Goal: Find specific page/section: Find specific page/section

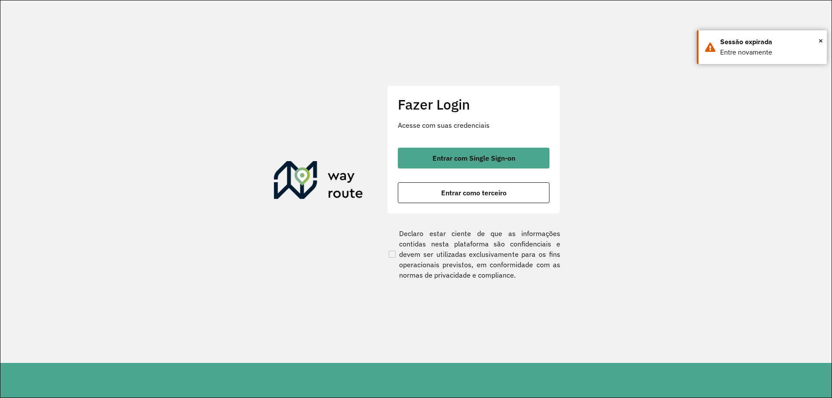
click at [436, 152] on button "Entrar com Single Sign-on" at bounding box center [474, 158] width 152 height 21
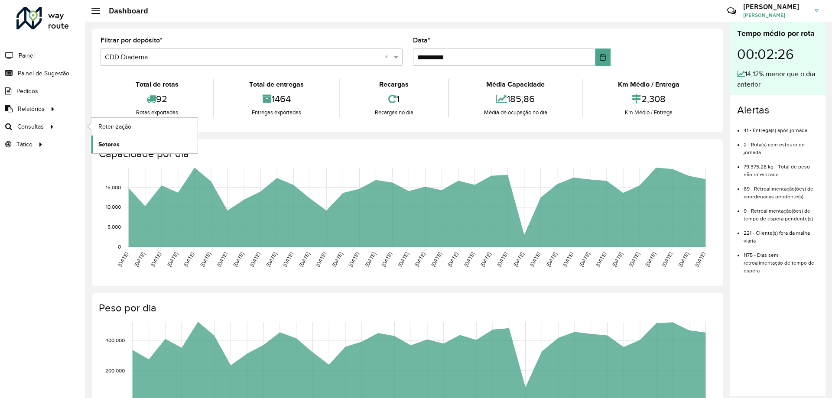
click at [109, 145] on span "Setores" at bounding box center [108, 144] width 21 height 9
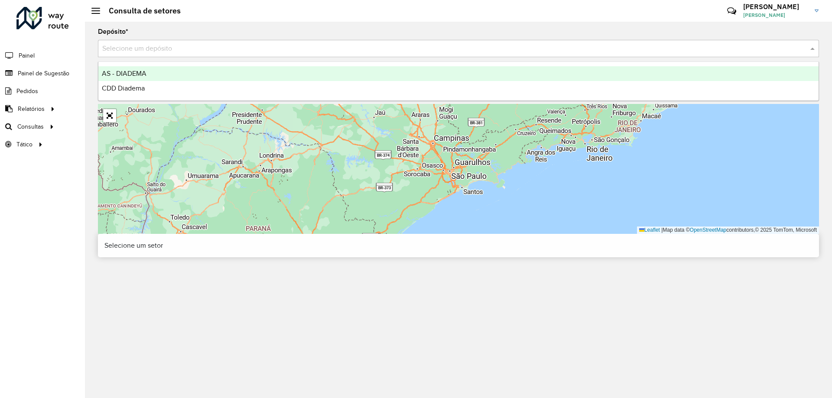
click at [270, 44] on input "text" at bounding box center [449, 49] width 695 height 10
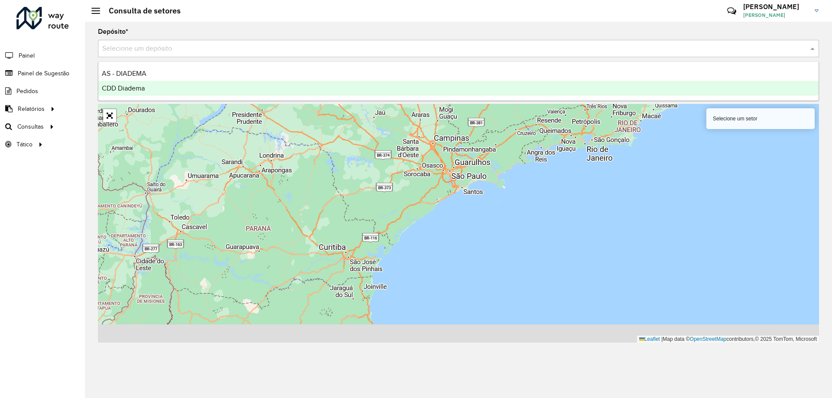
click at [207, 87] on div "CDD Diadema" at bounding box center [458, 88] width 720 height 15
